Goal: Task Accomplishment & Management: Complete application form

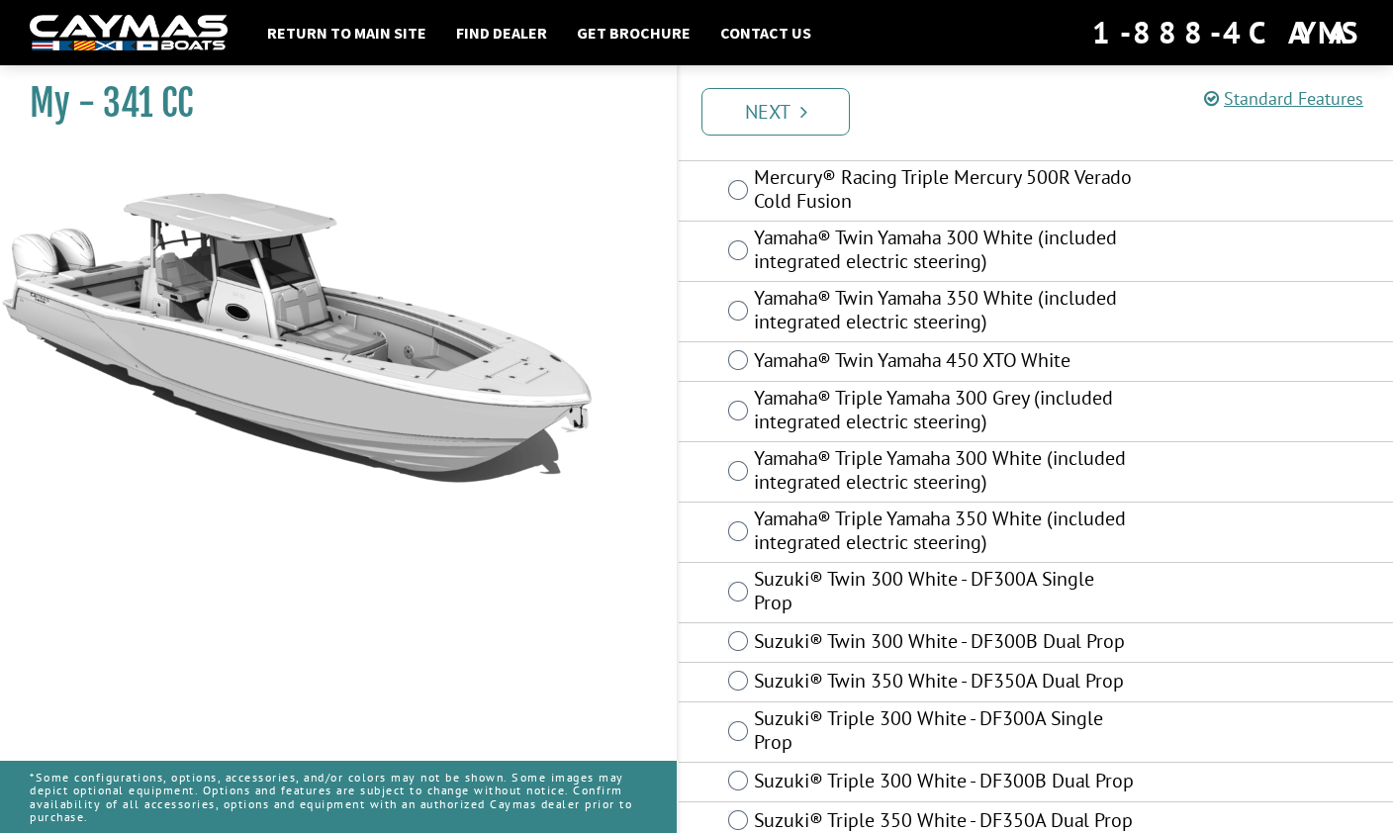
scroll to position [960, 0]
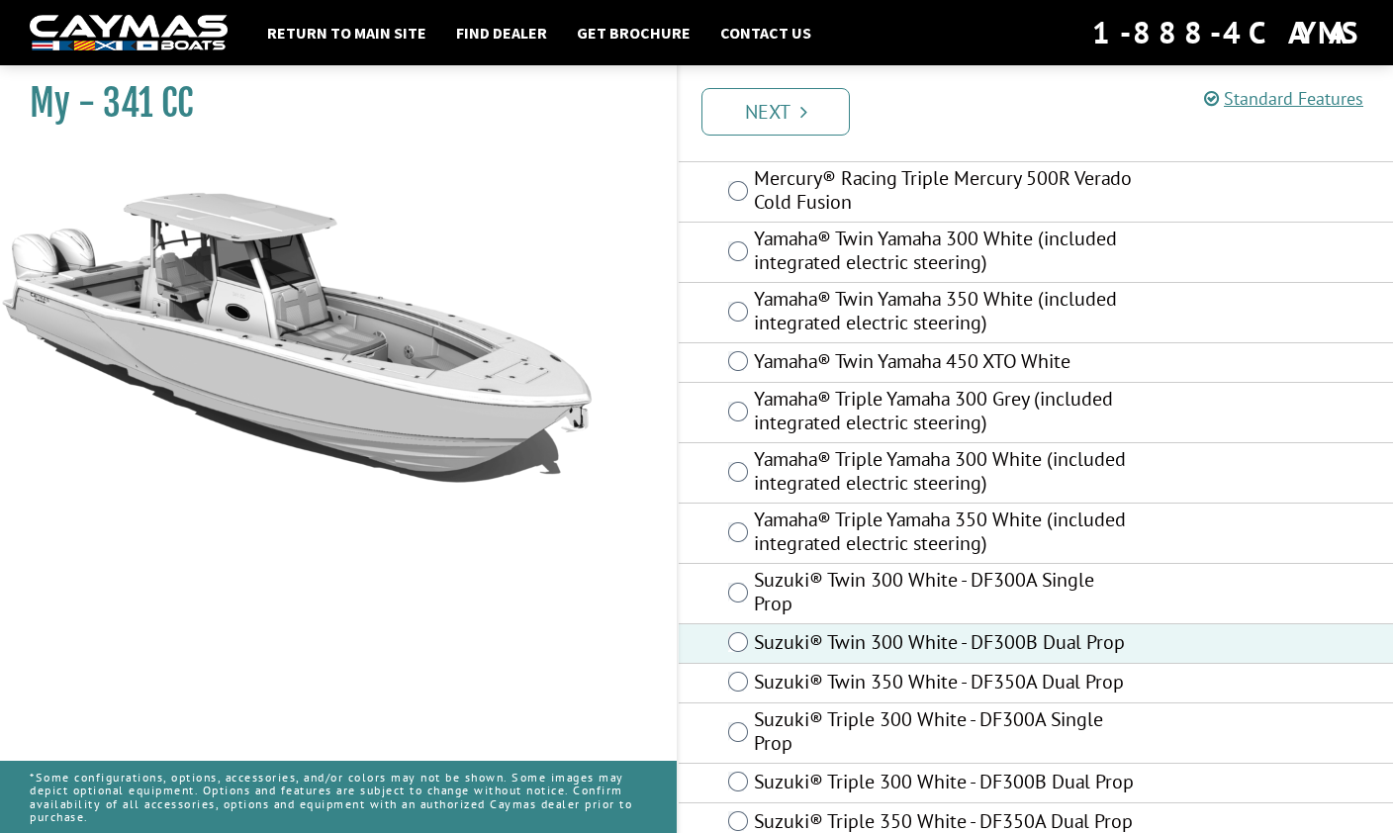
click at [810, 118] on link "Next" at bounding box center [775, 111] width 148 height 47
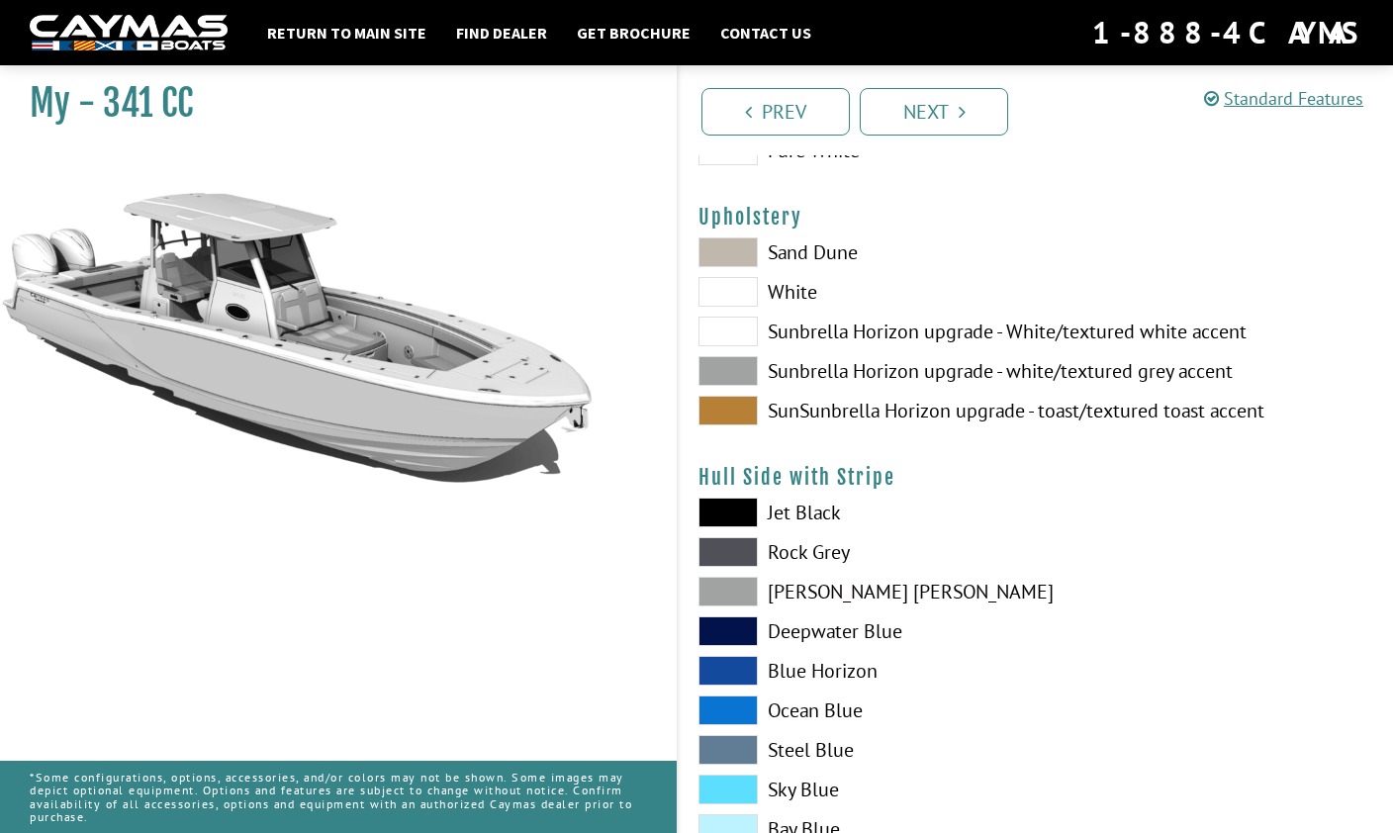
scroll to position [0, 0]
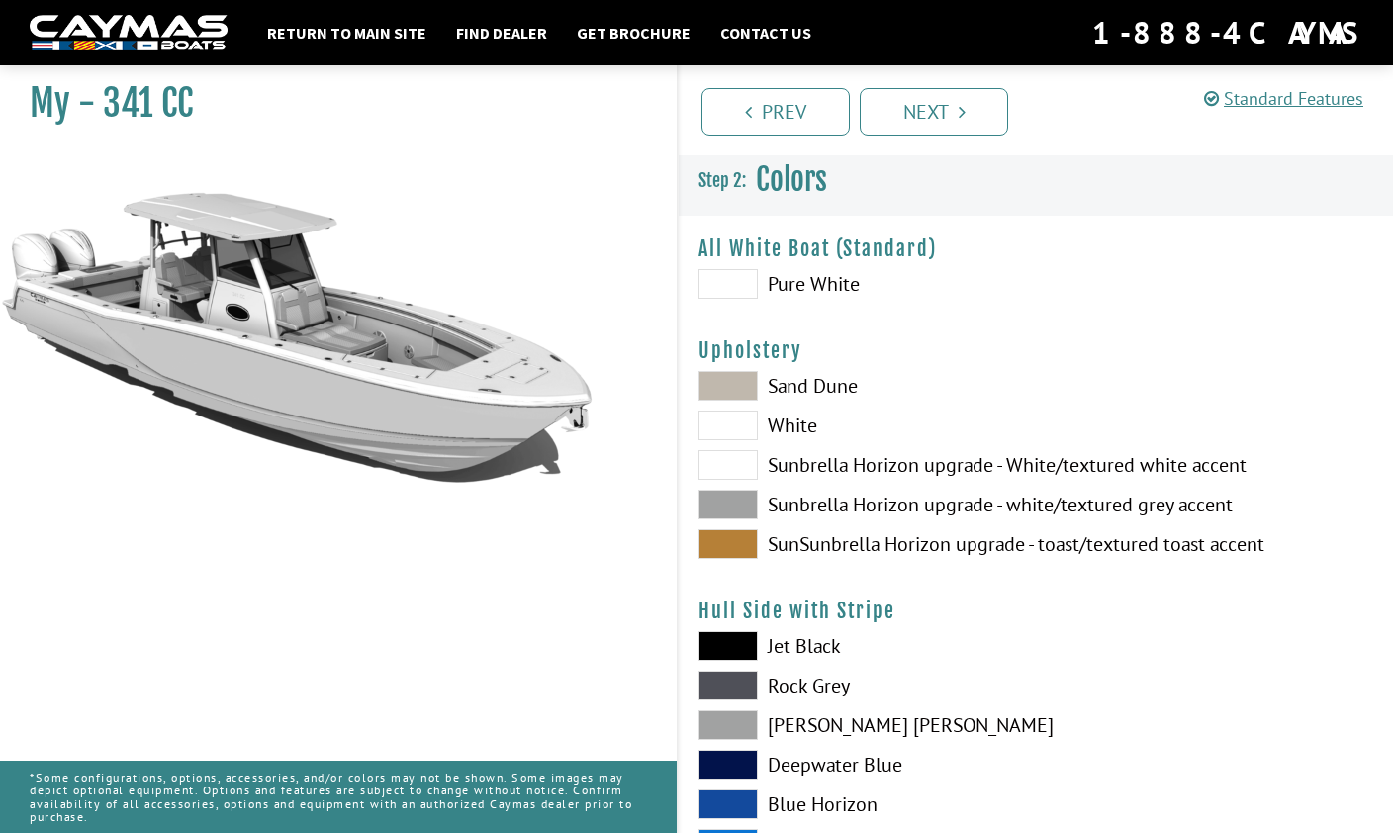
click at [747, 282] on span at bounding box center [727, 284] width 59 height 30
click at [946, 119] on link "Next" at bounding box center [934, 111] width 148 height 47
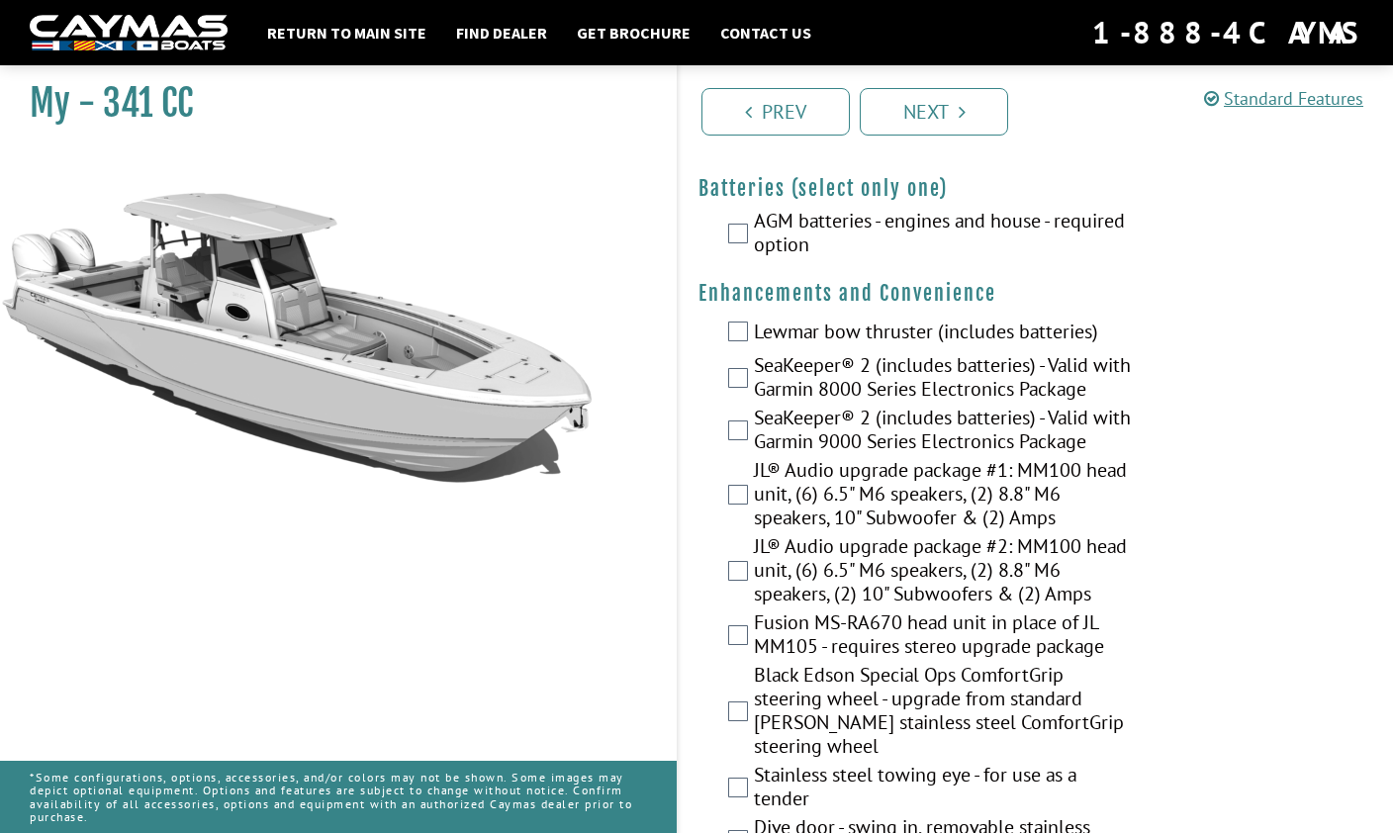
scroll to position [599, 0]
click at [756, 245] on label "AGM batteries - engines and house - required option" at bounding box center [944, 234] width 381 height 52
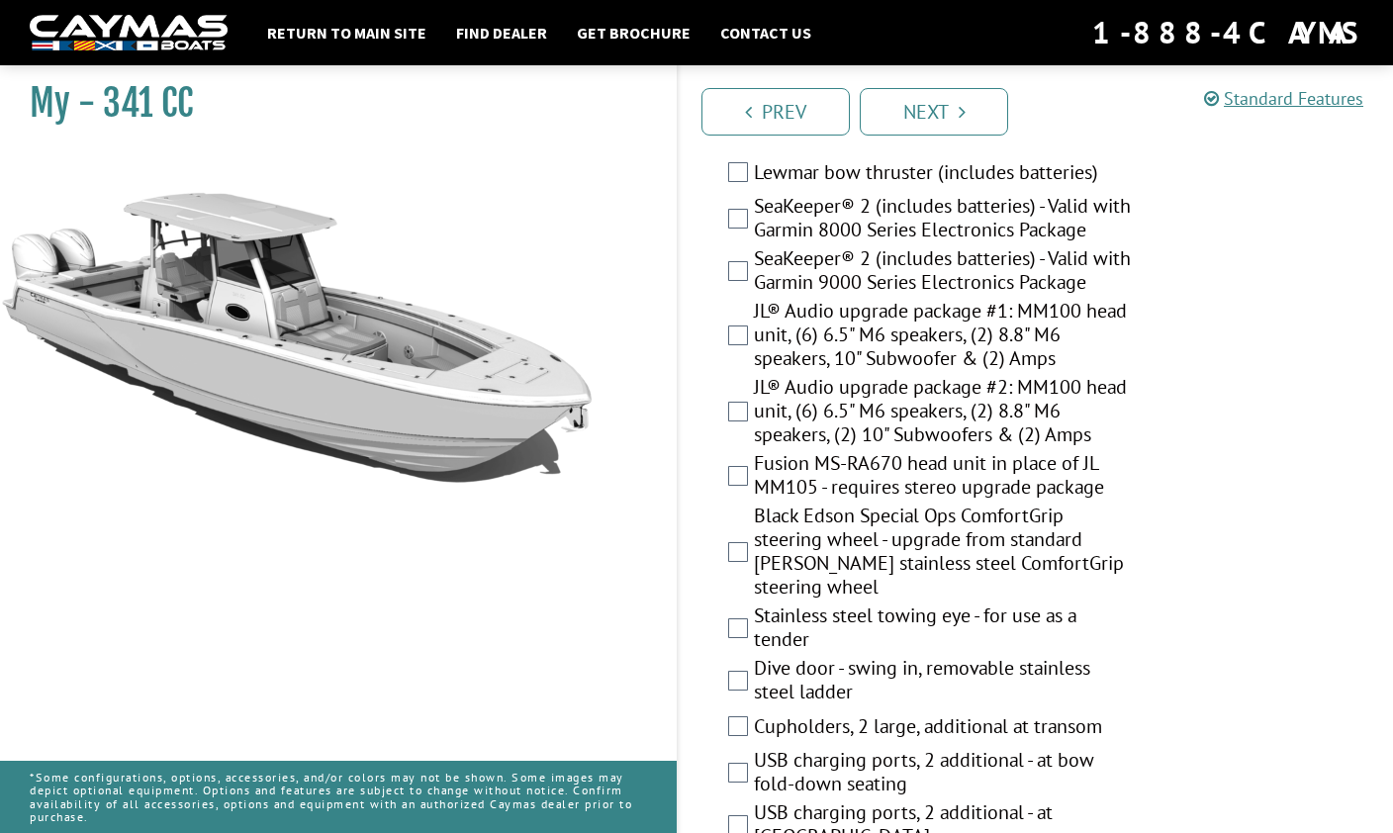
scroll to position [744, 0]
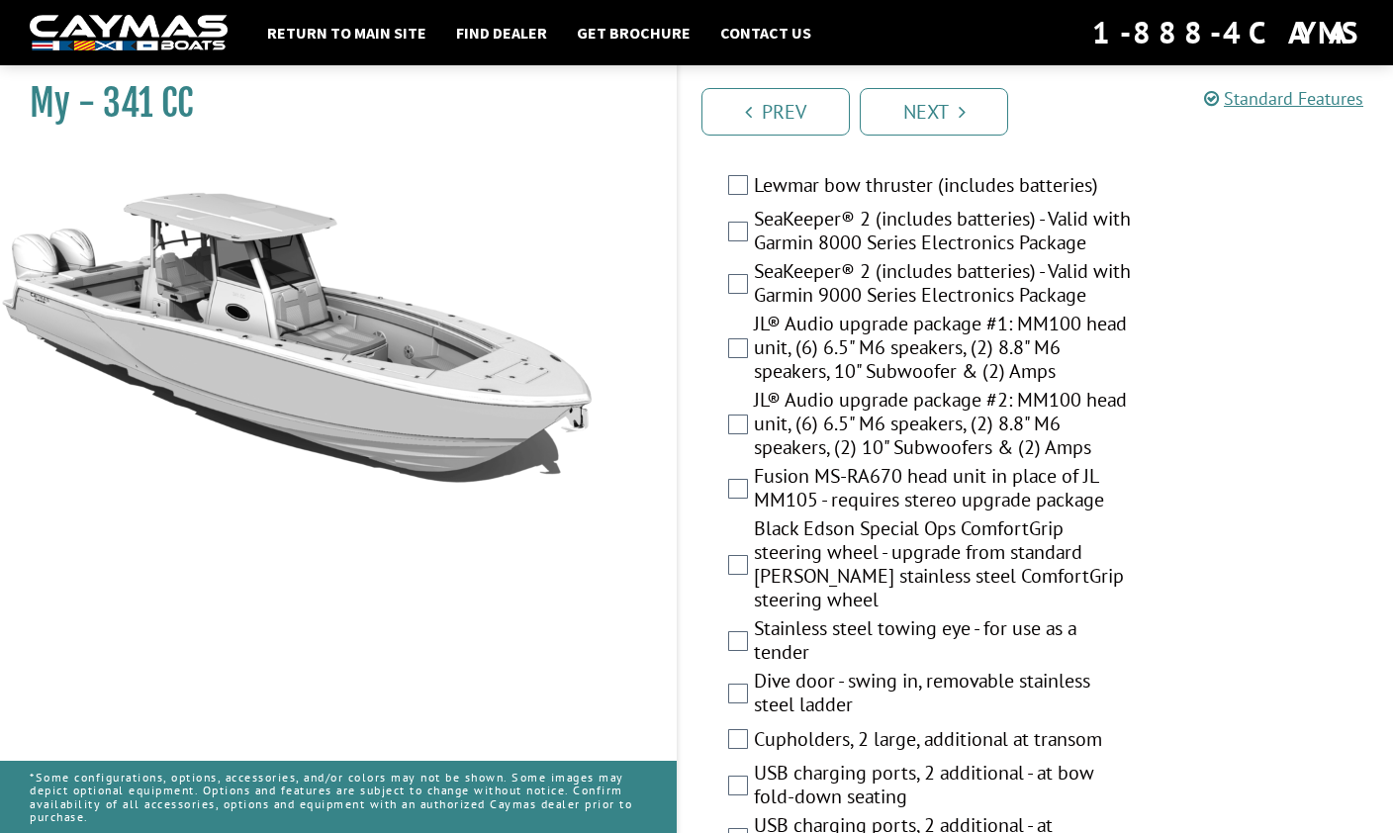
click at [957, 112] on link "Next" at bounding box center [934, 111] width 148 height 47
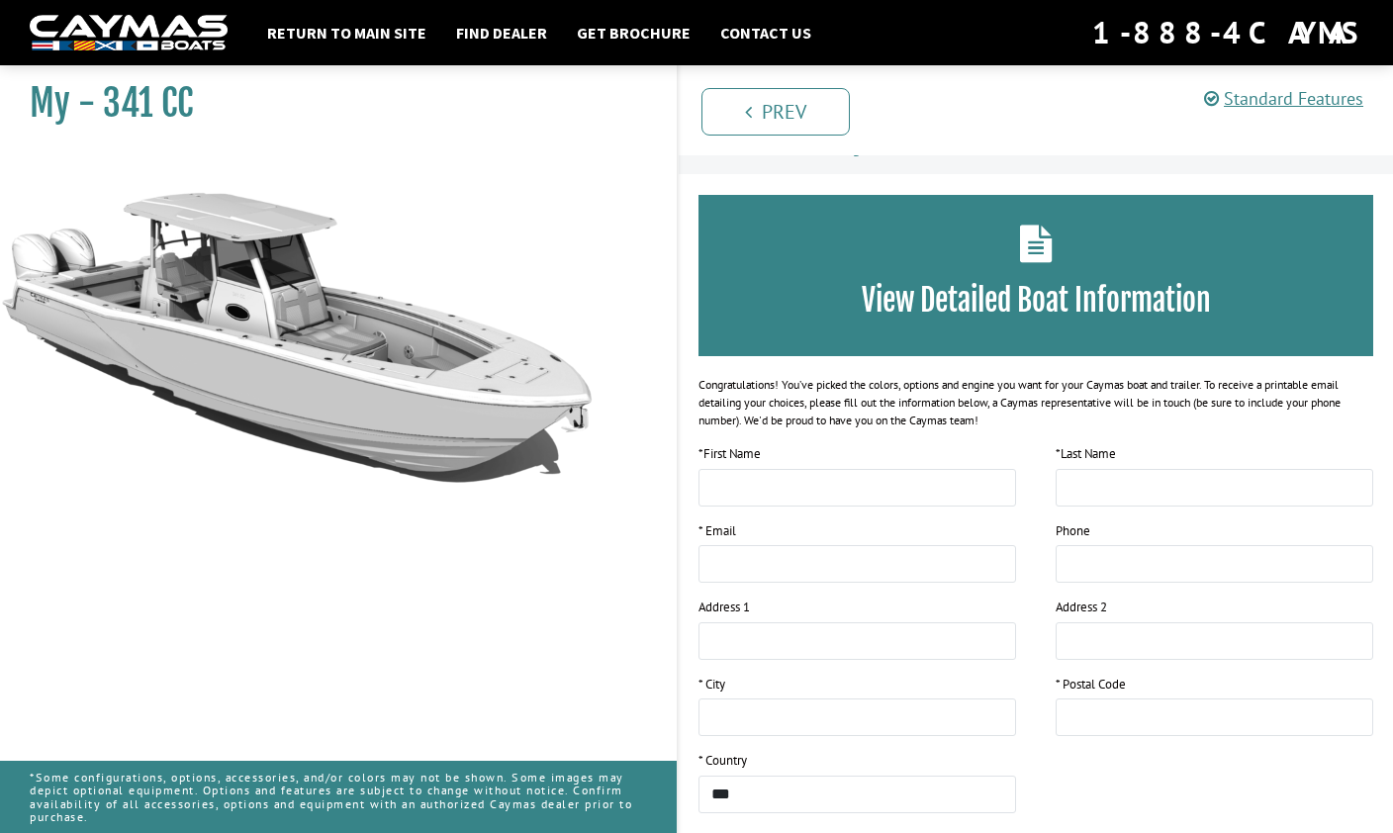
scroll to position [0, 0]
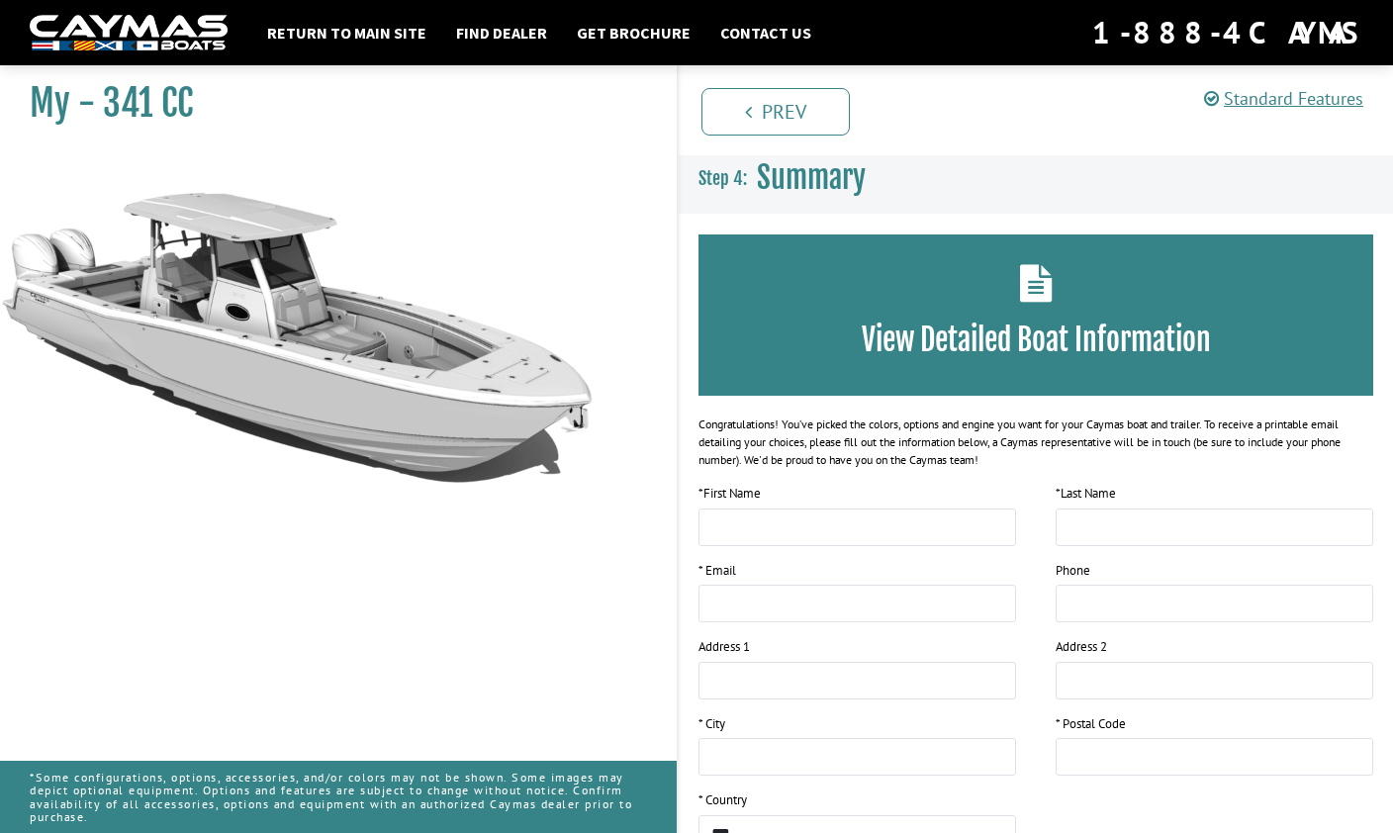
click at [1062, 294] on div "View Detailed Boat Information" at bounding box center [1035, 314] width 675 height 161
click at [1051, 330] on h3 "View Detailed Boat Information" at bounding box center [1035, 340] width 615 height 37
click at [806, 120] on link "Prev" at bounding box center [775, 111] width 148 height 47
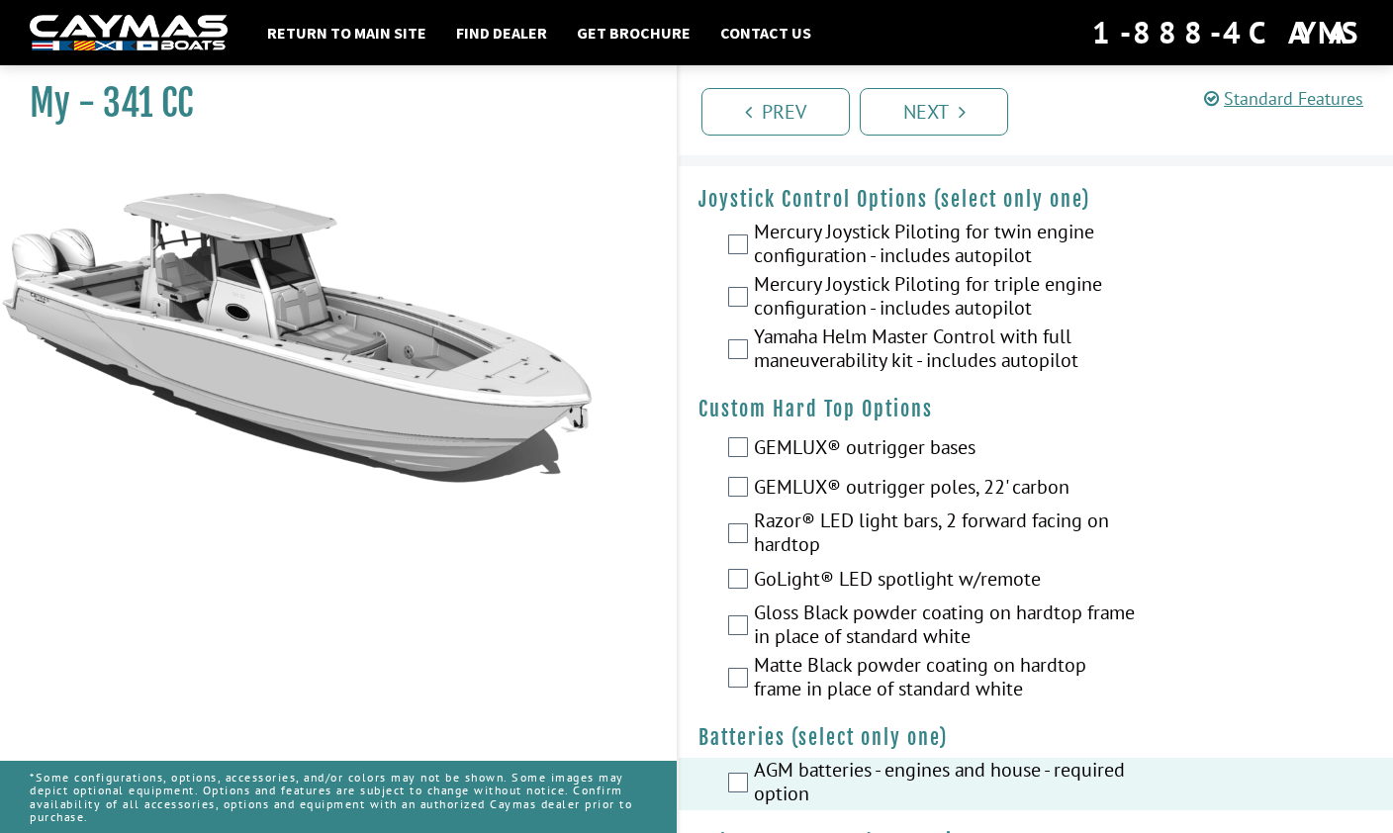
scroll to position [49, 0]
click at [787, 122] on link "Prev" at bounding box center [775, 111] width 148 height 47
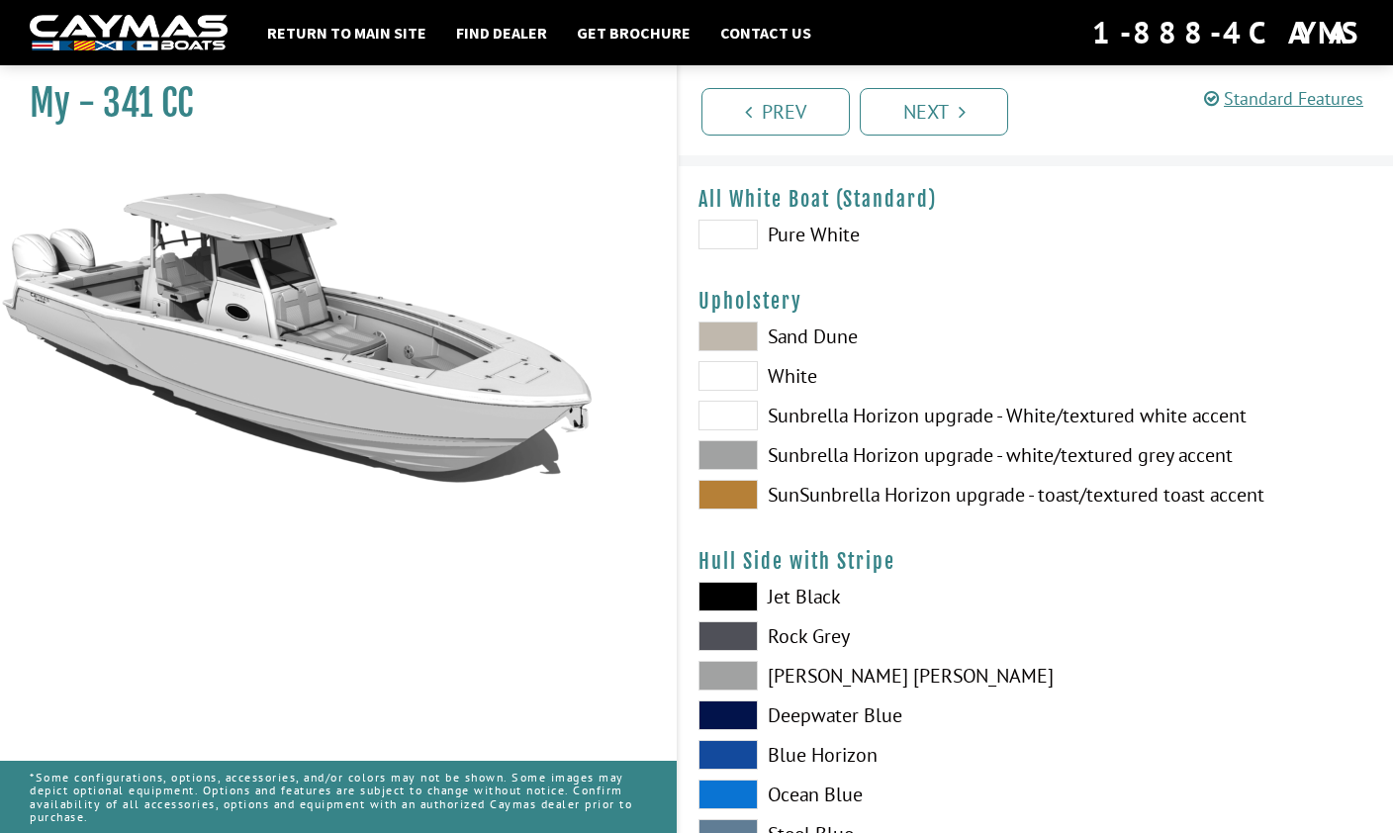
scroll to position [48, 0]
click at [790, 108] on link "Prev" at bounding box center [775, 111] width 148 height 47
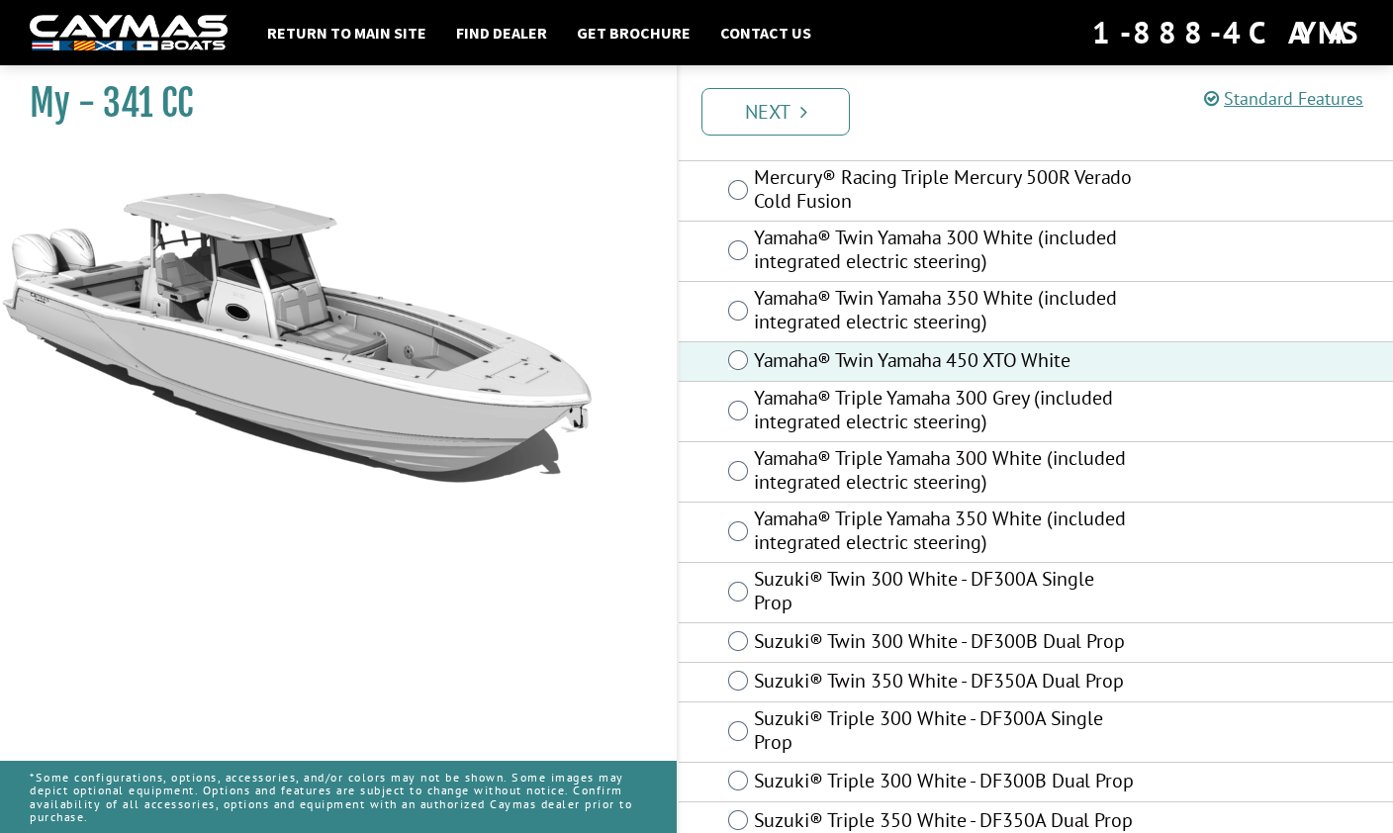
scroll to position [960, 0]
click at [794, 119] on link "Next" at bounding box center [775, 111] width 148 height 47
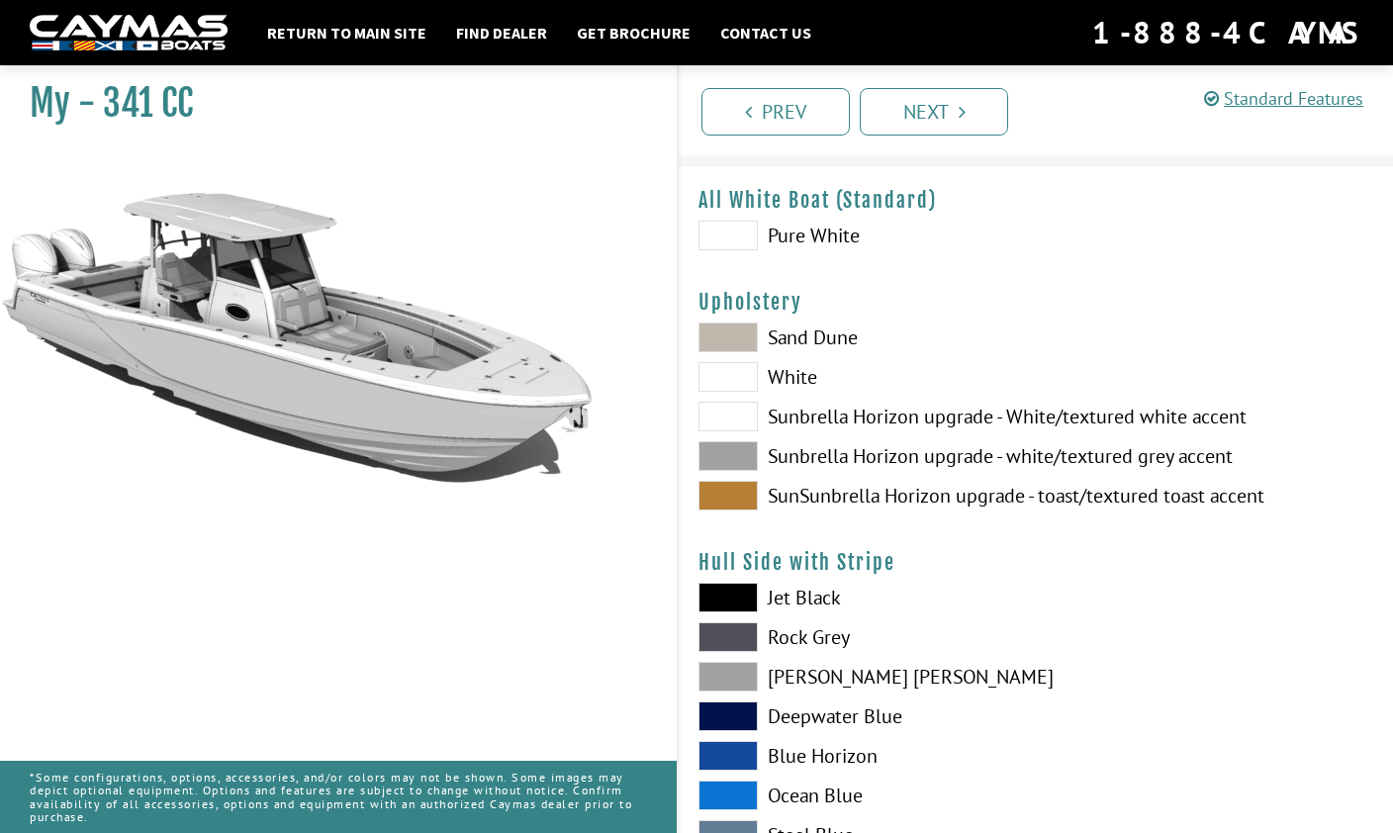
scroll to position [0, 0]
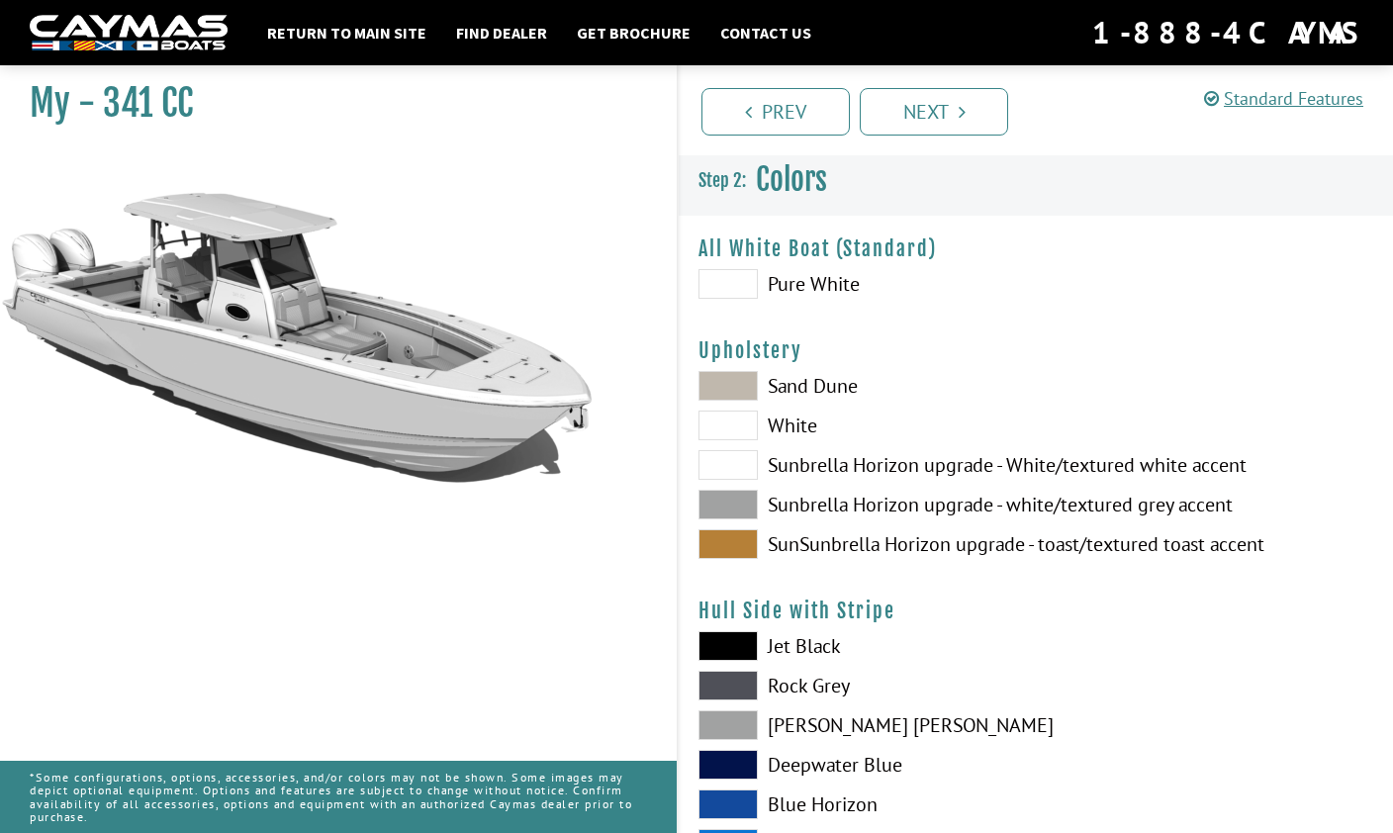
click at [742, 281] on span at bounding box center [727, 284] width 59 height 30
click at [968, 107] on link "Next" at bounding box center [934, 111] width 148 height 47
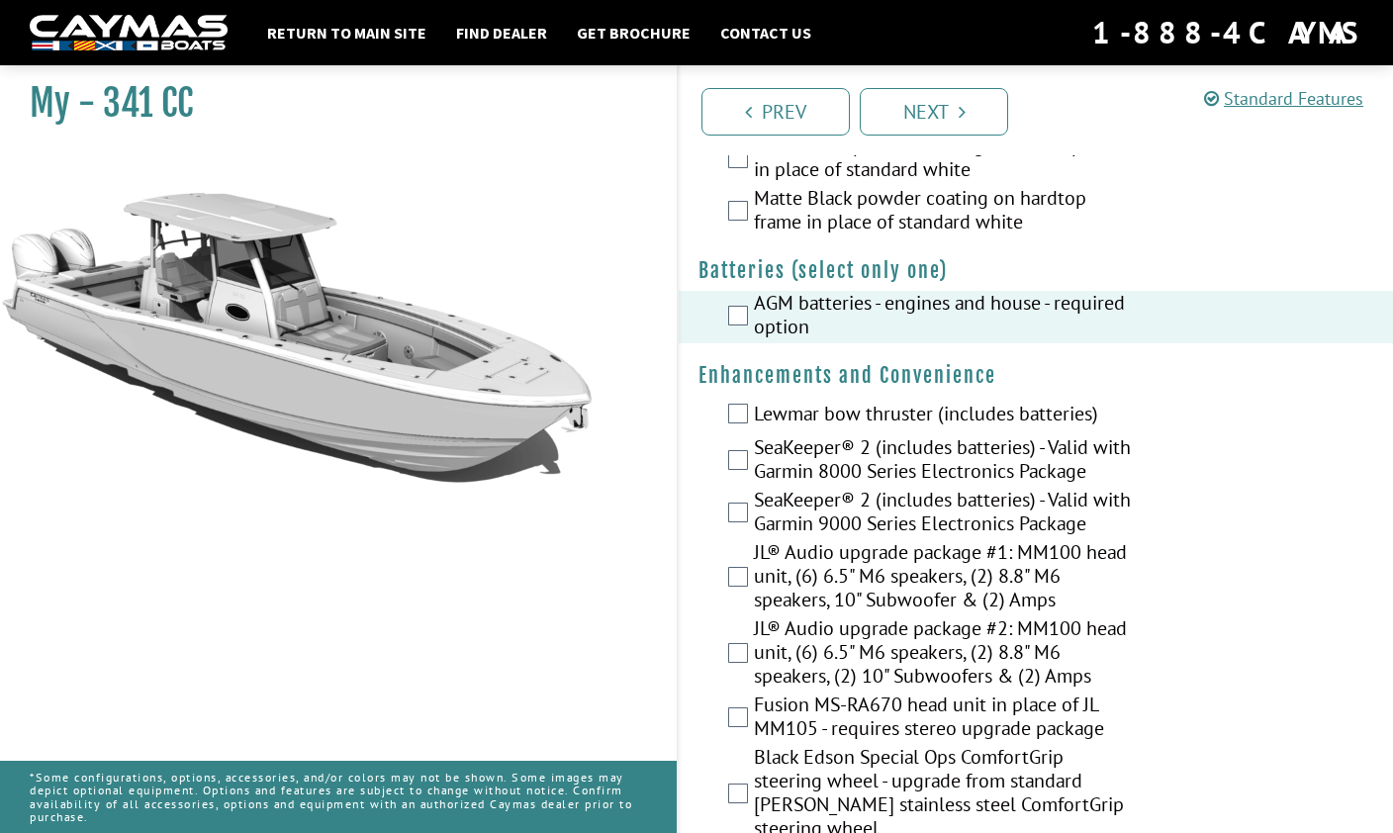
scroll to position [517, 0]
click at [945, 110] on link "Next" at bounding box center [934, 111] width 148 height 47
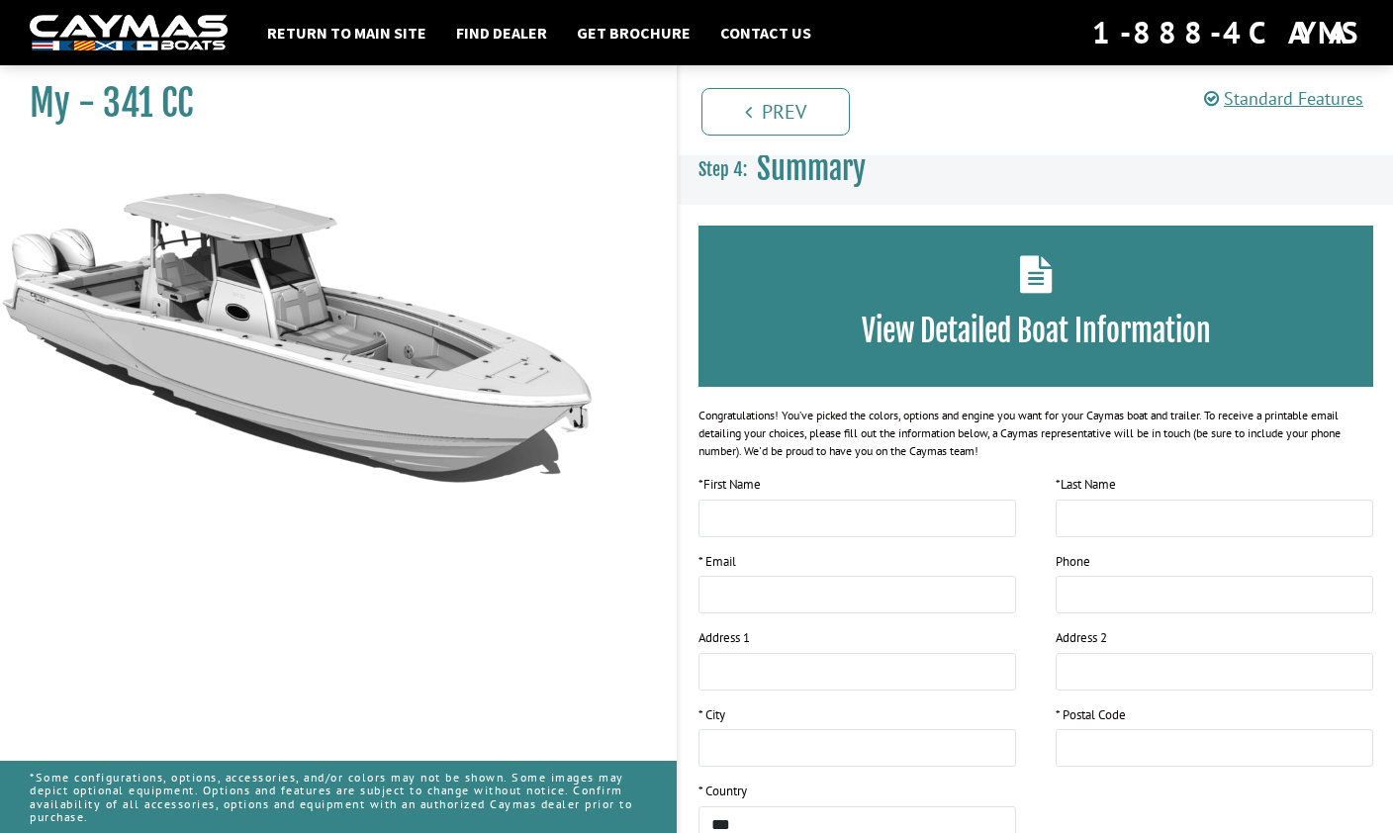
scroll to position [0, 0]
